Goal: Task Accomplishment & Management: Use online tool/utility

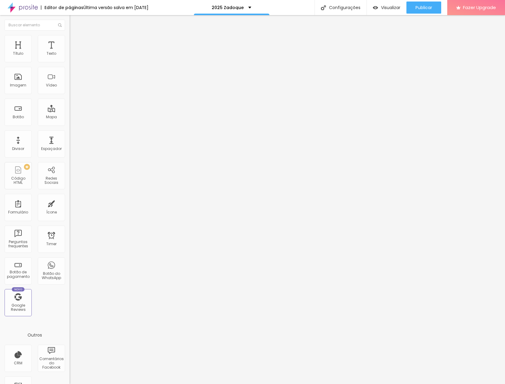
click at [70, 61] on img at bounding box center [72, 63] width 4 height 4
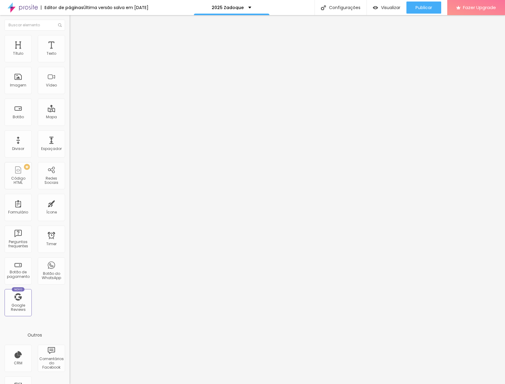
scroll to position [374, 0]
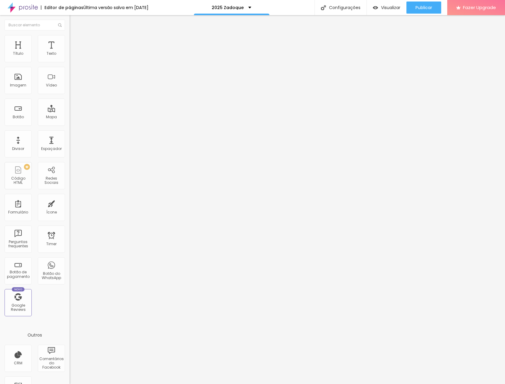
type input "À vista, via PIX, com 4,5% de desconto, até [DATE],"
click at [414, 11] on button "Publicar" at bounding box center [423, 8] width 35 height 12
click at [70, 61] on img at bounding box center [72, 63] width 4 height 4
